Goal: Transaction & Acquisition: Purchase product/service

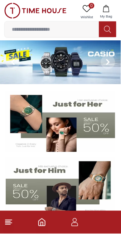
click at [66, 29] on input at bounding box center [52, 29] width 94 height 14
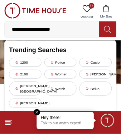
type input "**********"
click at [111, 32] on icon at bounding box center [107, 29] width 7 height 8
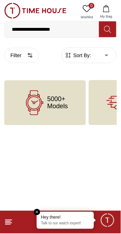
click at [40, 105] on icon at bounding box center [34, 102] width 25 height 25
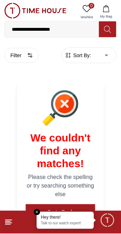
click at [78, 33] on input "**********" at bounding box center [52, 29] width 94 height 14
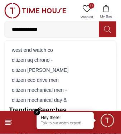
type input "**********"
click at [109, 29] on icon at bounding box center [107, 29] width 7 height 8
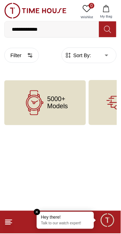
click at [42, 104] on icon at bounding box center [34, 102] width 25 height 25
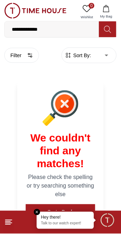
click at [66, 30] on input "**********" at bounding box center [52, 29] width 94 height 14
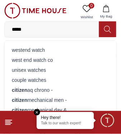
type input "****"
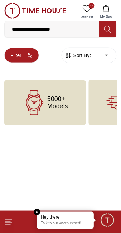
click at [33, 58] on icon "button" at bounding box center [30, 56] width 6 height 6
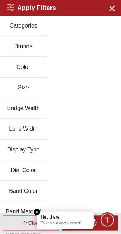
scroll to position [0, 0]
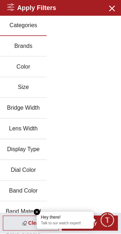
click at [24, 53] on button "Brands" at bounding box center [23, 46] width 47 height 21
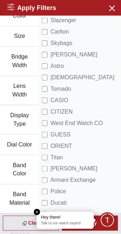
scroll to position [53, 0]
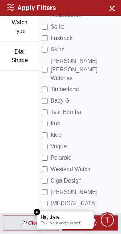
scroll to position [314, 0]
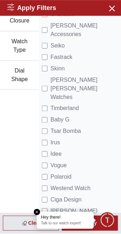
click at [32, 61] on button "Watch Type" at bounding box center [19, 45] width 39 height 29
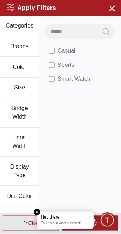
scroll to position [2, 0]
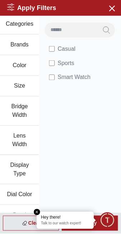
click at [34, 211] on em "Close tooltip" at bounding box center [37, 212] width 6 height 6
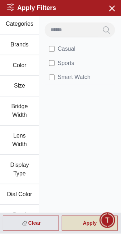
click at [83, 223] on div "Apply" at bounding box center [90, 223] width 56 height 15
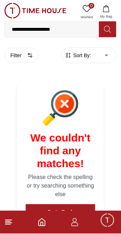
click at [84, 34] on input "**********" at bounding box center [52, 29] width 94 height 14
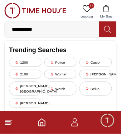
type input "*******"
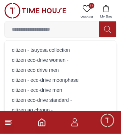
click at [108, 36] on button at bounding box center [107, 29] width 17 height 16
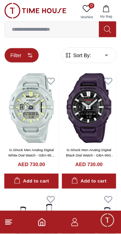
click at [32, 57] on circle "button" at bounding box center [30, 56] width 1 height 1
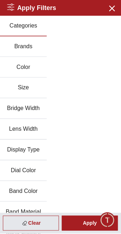
click at [33, 55] on button "Brands" at bounding box center [23, 46] width 47 height 21
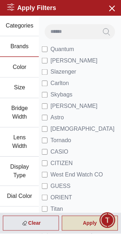
click at [81, 228] on div "Apply" at bounding box center [90, 223] width 56 height 15
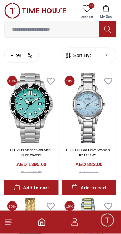
click at [75, 29] on input at bounding box center [52, 29] width 94 height 14
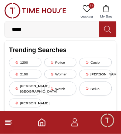
type input "*****"
click at [110, 31] on icon at bounding box center [107, 29] width 7 height 8
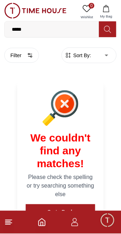
click at [70, 34] on input "*****" at bounding box center [52, 29] width 94 height 14
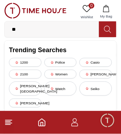
type input "*"
click at [109, 35] on button at bounding box center [107, 29] width 17 height 16
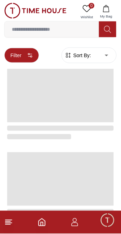
click at [32, 58] on icon "button" at bounding box center [30, 56] width 6 height 6
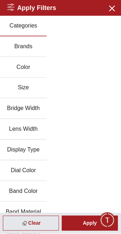
click at [25, 53] on button "Brands" at bounding box center [23, 46] width 47 height 21
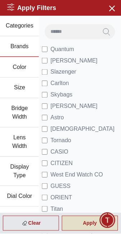
click at [83, 226] on div "Apply" at bounding box center [90, 223] width 56 height 15
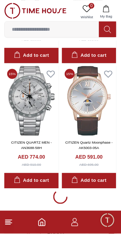
scroll to position [1137, 0]
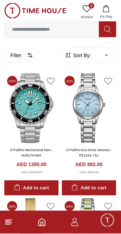
click at [9, 225] on line at bounding box center [7, 225] width 5 height 0
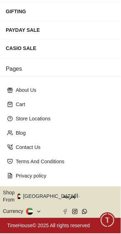
scroll to position [223, 0]
click at [41, 192] on button "Shop From [GEOGRAPHIC_DATA]" at bounding box center [42, 197] width 78 height 14
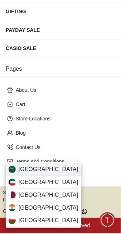
click at [49, 170] on span "[GEOGRAPHIC_DATA]" at bounding box center [49, 169] width 60 height 9
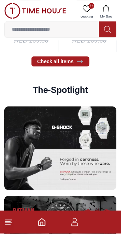
scroll to position [1665, 0]
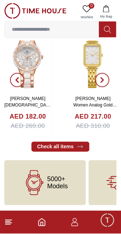
click at [11, 221] on icon at bounding box center [8, 222] width 9 height 9
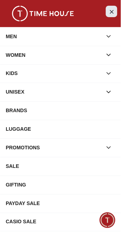
click at [111, 11] on icon "Close Menu" at bounding box center [112, 11] width 6 height 9
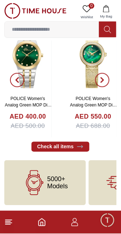
click at [11, 222] on icon at bounding box center [8, 222] width 9 height 9
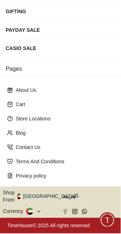
scroll to position [223, 0]
click at [78, 194] on icon "button" at bounding box center [79, 196] width 3 height 5
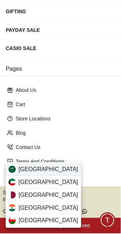
click at [45, 170] on span "[GEOGRAPHIC_DATA]" at bounding box center [49, 169] width 60 height 9
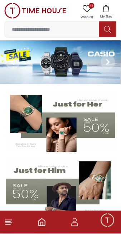
click at [8, 225] on line at bounding box center [7, 225] width 5 height 0
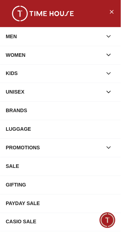
click at [54, 117] on div "BRANDS" at bounding box center [60, 110] width 109 height 13
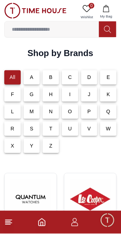
click at [80, 29] on input at bounding box center [52, 29] width 94 height 14
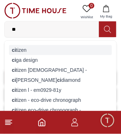
type input "**"
click at [25, 53] on div "ci tizen" at bounding box center [60, 50] width 103 height 10
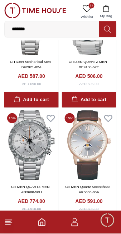
scroll to position [1291, 0]
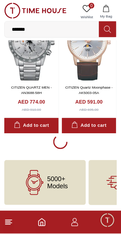
click at [11, 222] on icon at bounding box center [8, 222] width 9 height 9
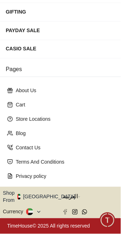
scroll to position [223, 0]
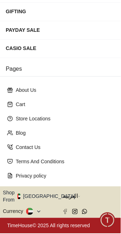
click at [78, 194] on icon "button" at bounding box center [79, 196] width 3 height 5
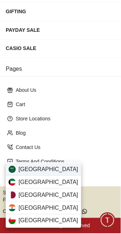
click at [54, 170] on span "[GEOGRAPHIC_DATA]" at bounding box center [49, 169] width 60 height 9
